Goal: Communication & Community: Answer question/provide support

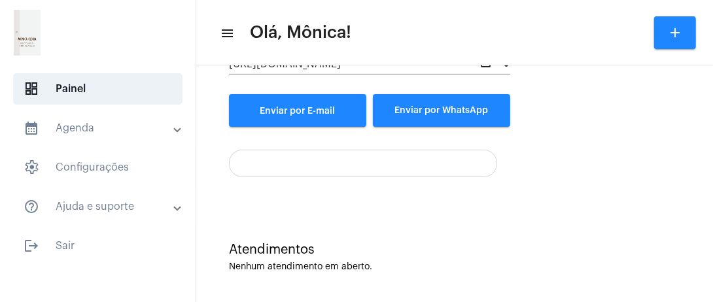
scroll to position [186, 0]
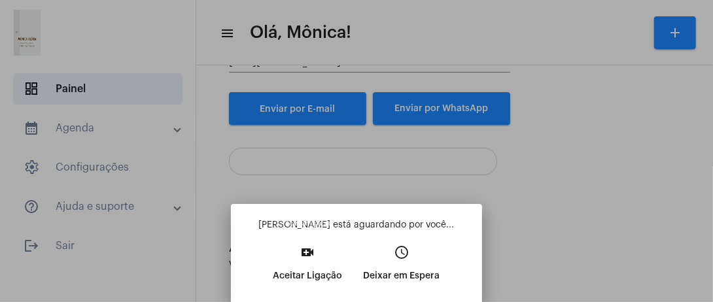
click at [315, 268] on p "Aceitar Ligação" at bounding box center [308, 276] width 69 height 24
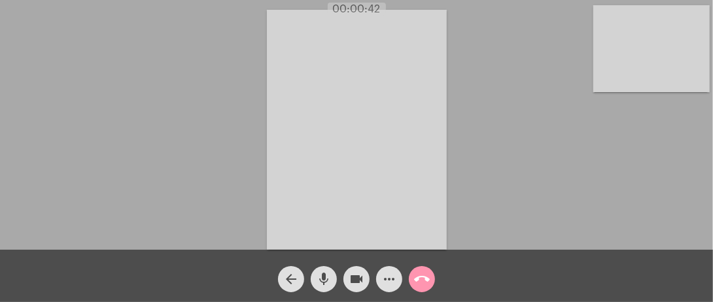
click at [93, 124] on div "Acessando Câmera e Microfone..." at bounding box center [356, 128] width 711 height 250
click at [387, 282] on mat-icon "more_horiz" at bounding box center [389, 280] width 16 height 16
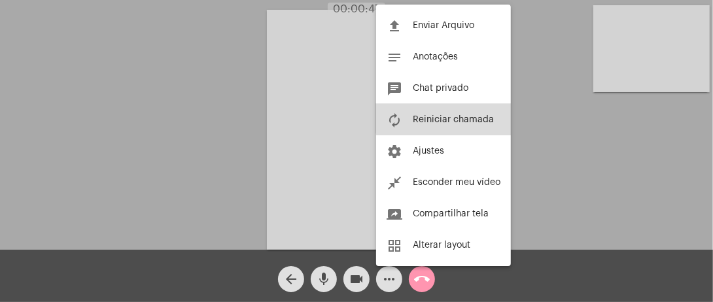
click at [452, 118] on span "Reiniciar chamada" at bounding box center [453, 119] width 81 height 9
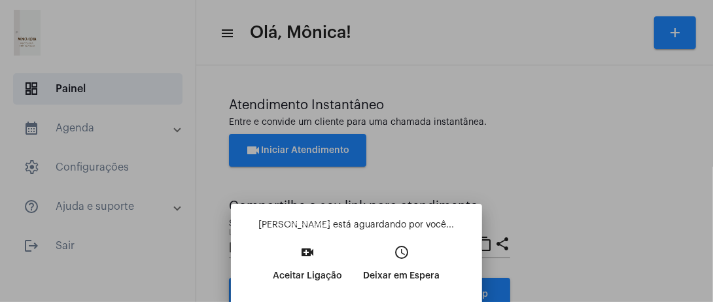
click at [313, 255] on mat-icon "video_call" at bounding box center [308, 253] width 16 height 16
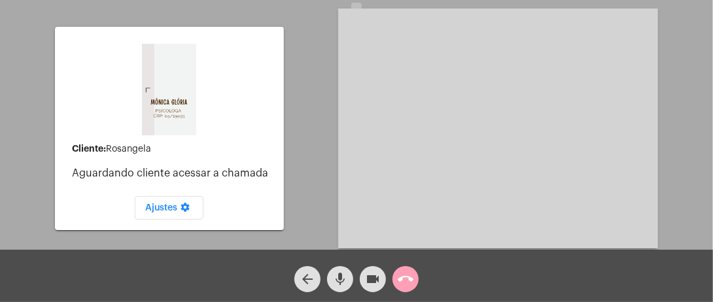
click at [401, 284] on mat-icon "call_end" at bounding box center [406, 280] width 16 height 16
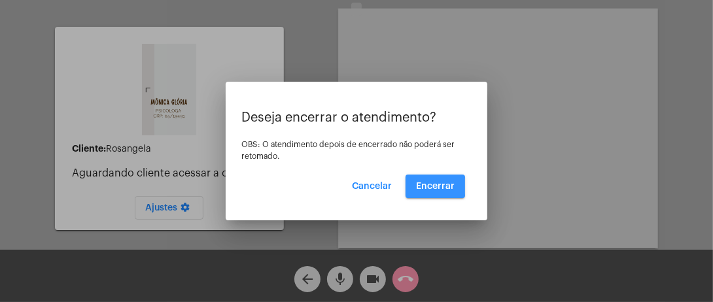
click at [431, 186] on span "Encerrar" at bounding box center [435, 186] width 39 height 9
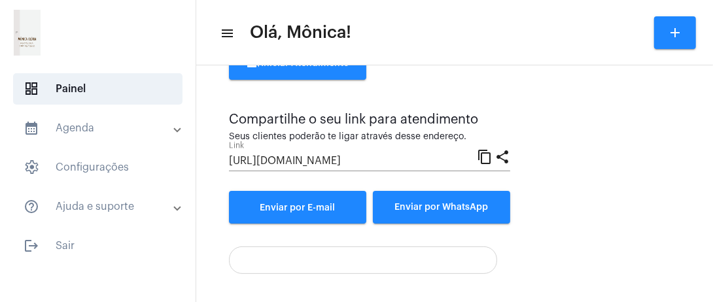
scroll to position [186, 0]
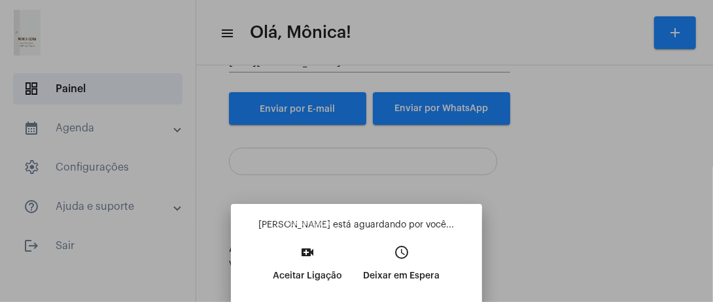
click at [291, 280] on p "Aceitar Ligação" at bounding box center [308, 276] width 69 height 24
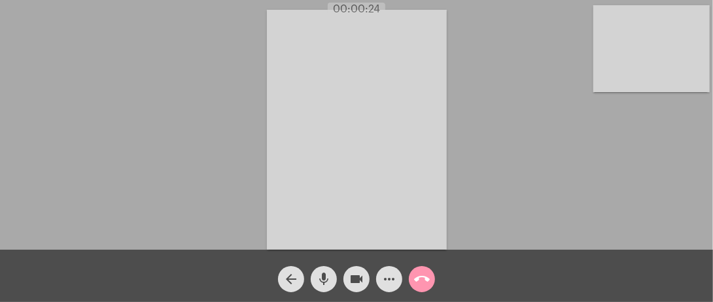
click at [382, 277] on mat-icon "more_horiz" at bounding box center [389, 280] width 16 height 16
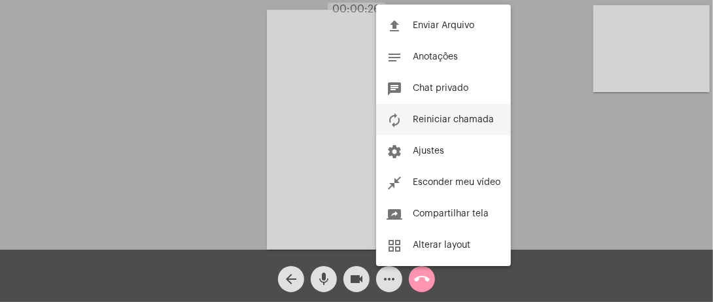
click at [438, 124] on span "Reiniciar chamada" at bounding box center [453, 119] width 81 height 9
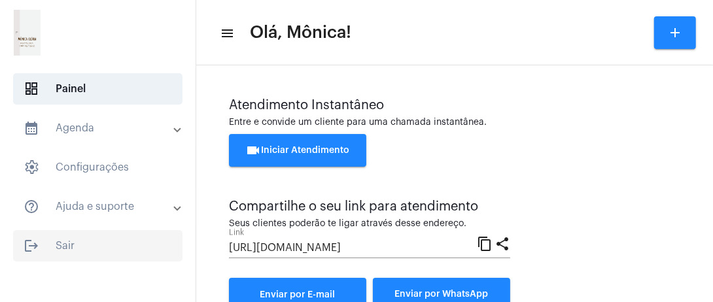
click at [105, 257] on span "logout Sair" at bounding box center [97, 245] width 169 height 31
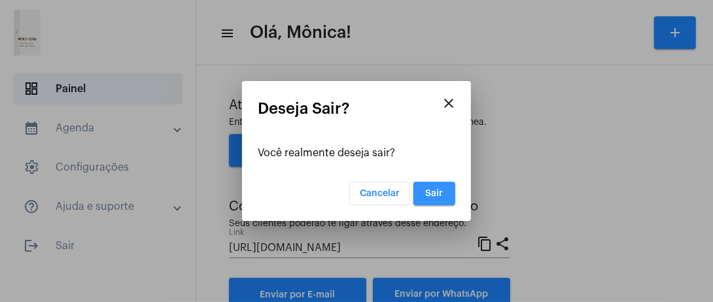
click at [436, 185] on button "Sair" at bounding box center [435, 194] width 42 height 24
